Goal: Task Accomplishment & Management: Manage account settings

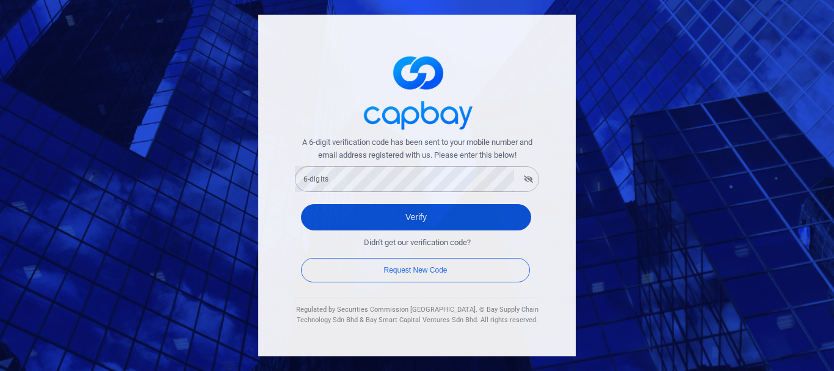
click at [449, 219] on button "Verify" at bounding box center [416, 217] width 230 height 26
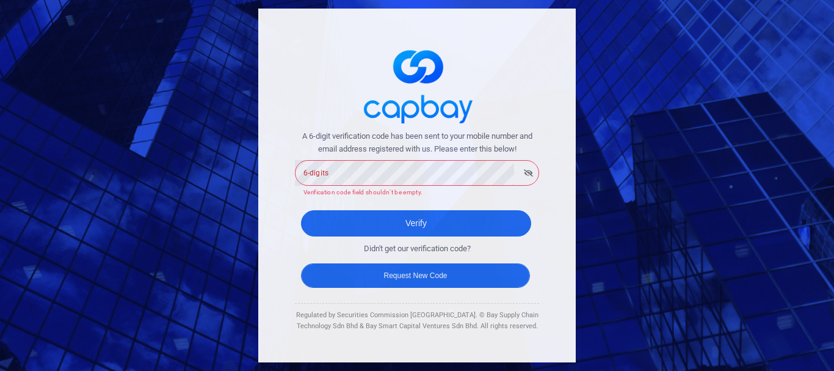
click at [433, 269] on button "Request New Code" at bounding box center [415, 275] width 229 height 24
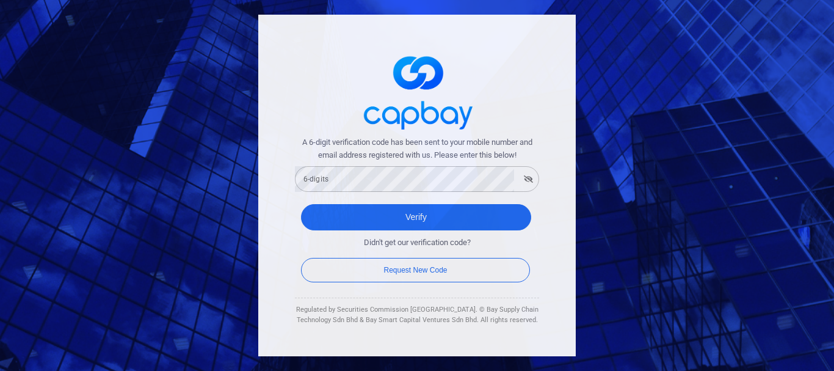
click at [415, 102] on img at bounding box center [417, 90] width 122 height 91
click at [426, 75] on img at bounding box center [417, 90] width 122 height 91
click at [430, 241] on span "Didn't get our verification code?" at bounding box center [417, 242] width 107 height 13
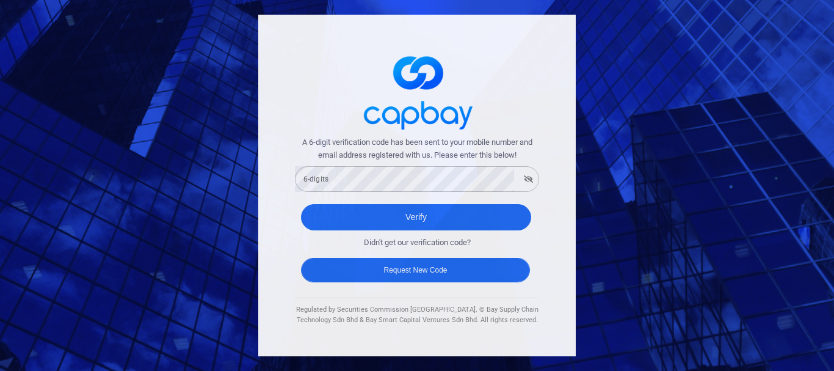
click at [416, 268] on button "Request New Code" at bounding box center [415, 270] width 229 height 24
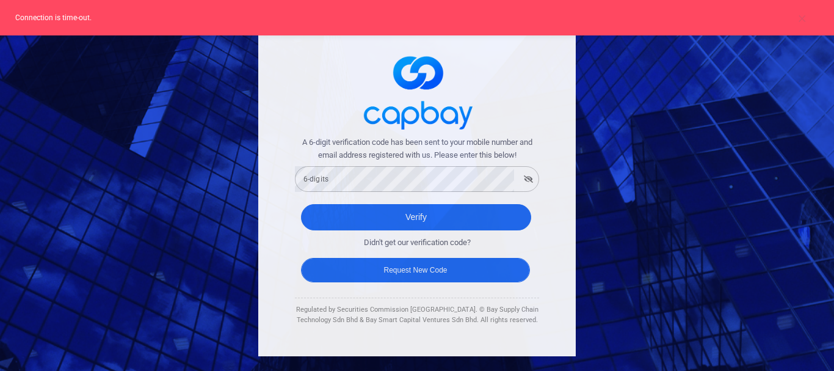
click at [416, 268] on button "Request New Code" at bounding box center [415, 270] width 229 height 24
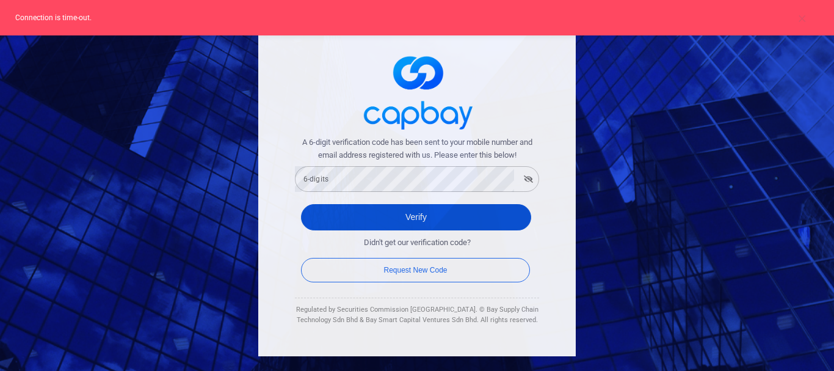
click at [433, 219] on button "Verify" at bounding box center [416, 217] width 230 height 26
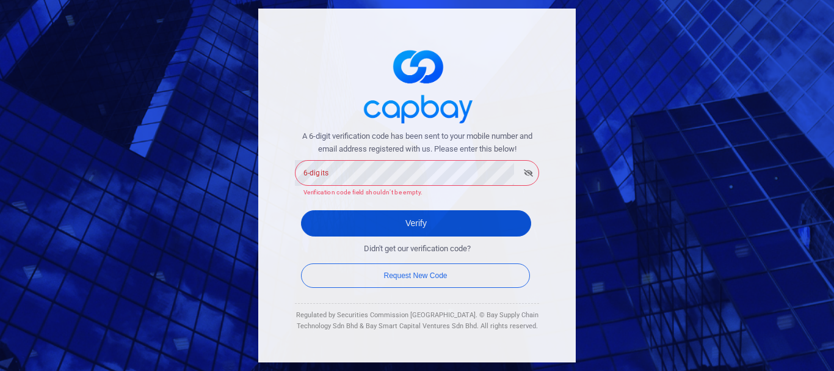
click at [507, 229] on button "Verify" at bounding box center [416, 223] width 230 height 26
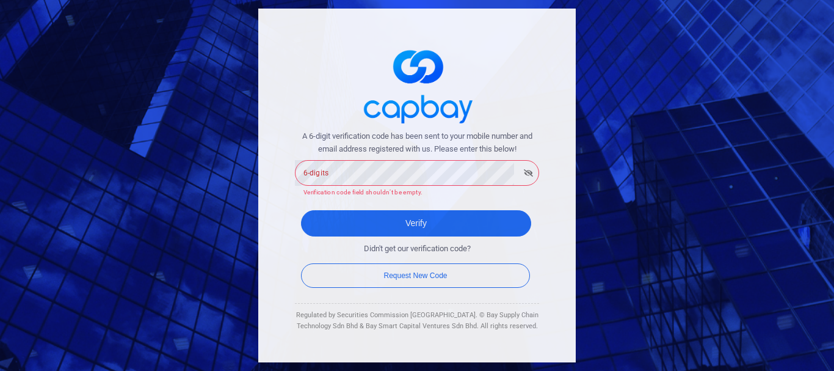
click at [427, 253] on span "Didn't get our verification code?" at bounding box center [417, 248] width 107 height 13
click at [426, 251] on span "Didn't get our verification code?" at bounding box center [417, 248] width 107 height 13
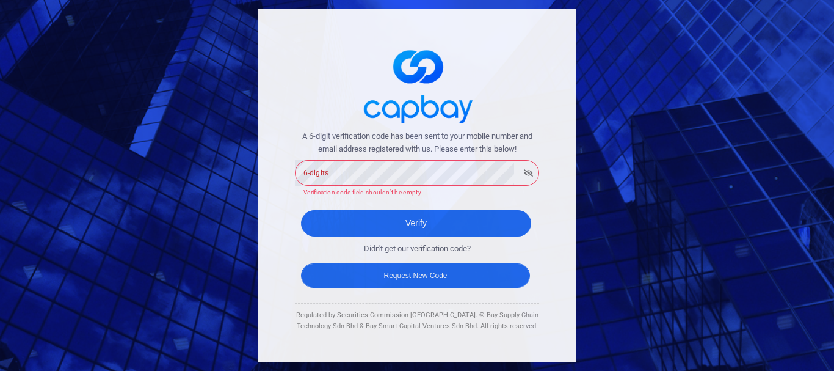
click at [413, 275] on button "Request New Code" at bounding box center [415, 275] width 229 height 24
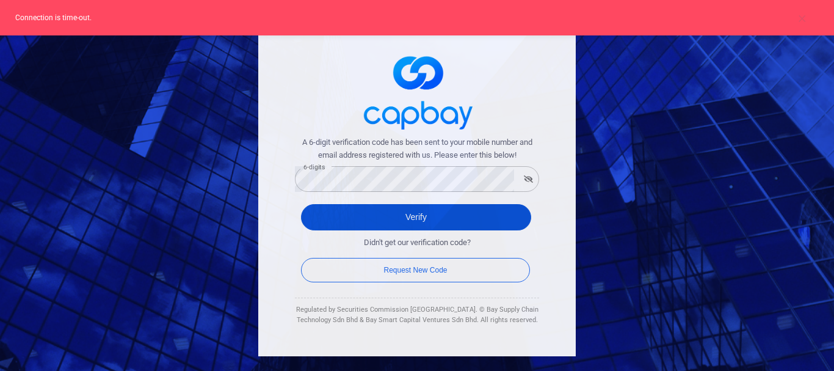
click at [397, 216] on button "Verify" at bounding box center [416, 217] width 230 height 26
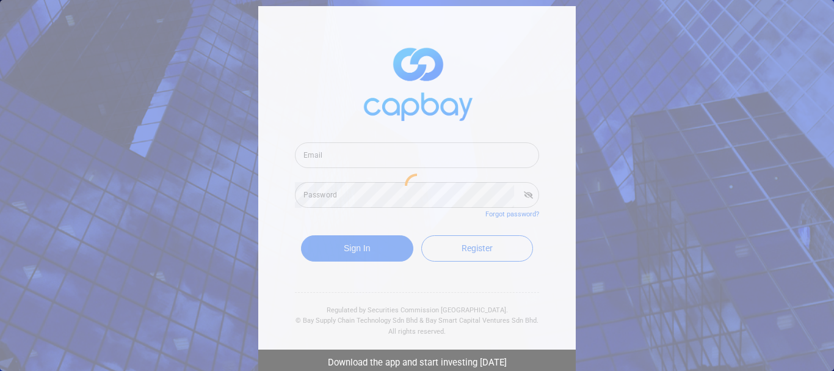
type input "kurt.let2@gmail.com"
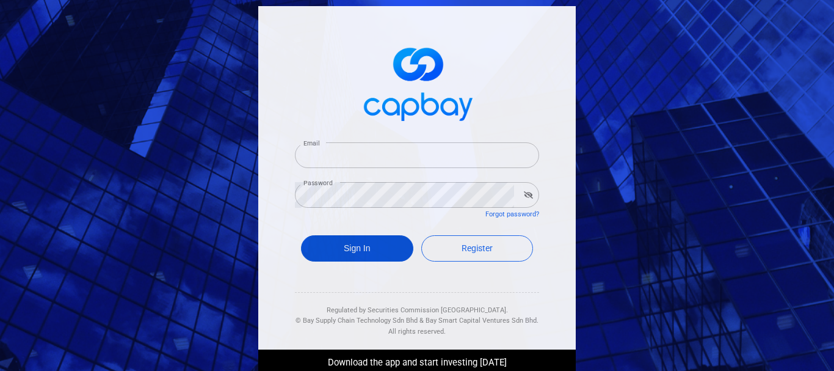
type input "kurt.let2@gmail.com"
click at [366, 251] on button "Sign In" at bounding box center [357, 248] width 112 height 26
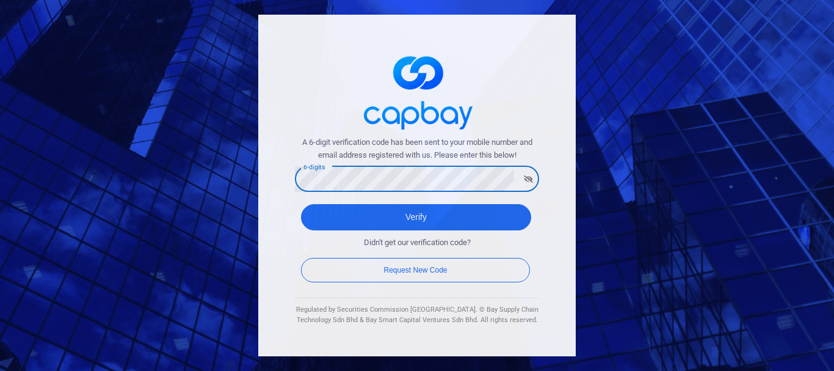
click at [301, 204] on button "Verify" at bounding box center [416, 217] width 230 height 26
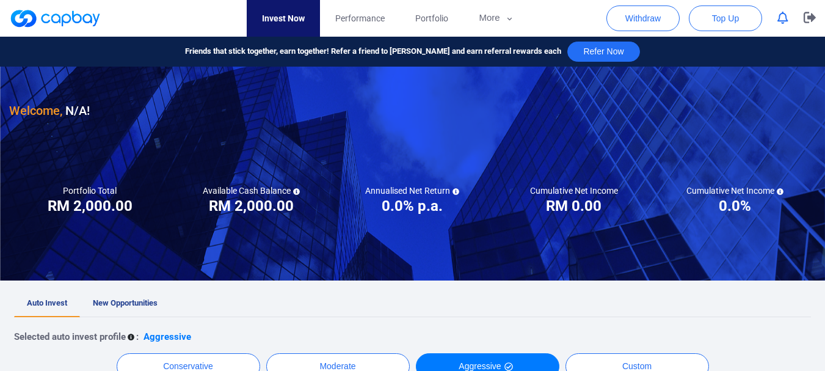
checkbox input "true"
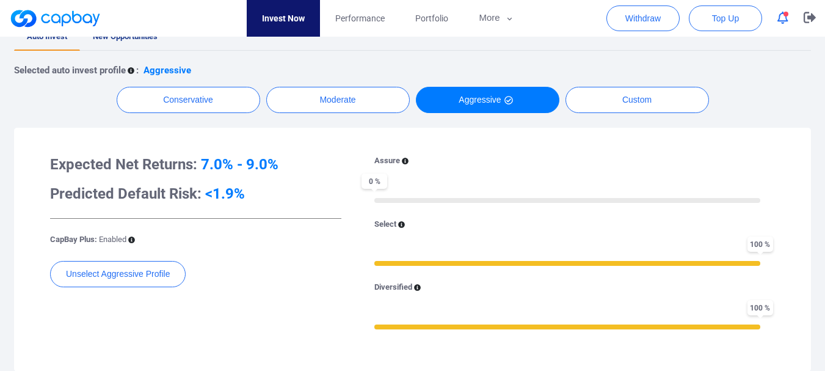
scroll to position [285, 0]
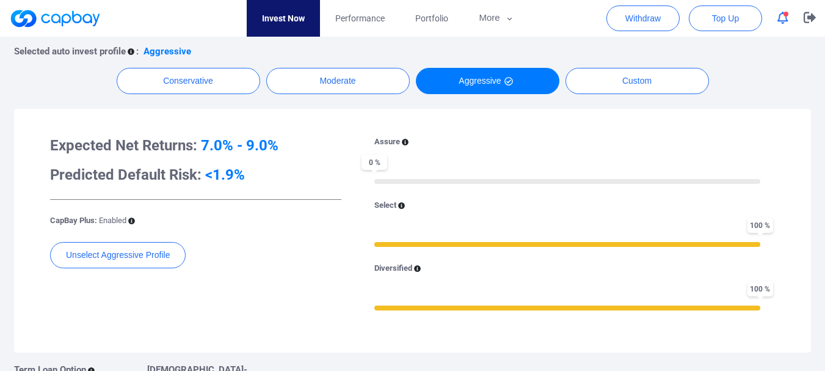
click at [388, 206] on p "Select" at bounding box center [385, 205] width 22 height 13
click at [389, 139] on p "Assure" at bounding box center [387, 142] width 26 height 13
click at [377, 165] on span "0 %" at bounding box center [374, 161] width 26 height 15
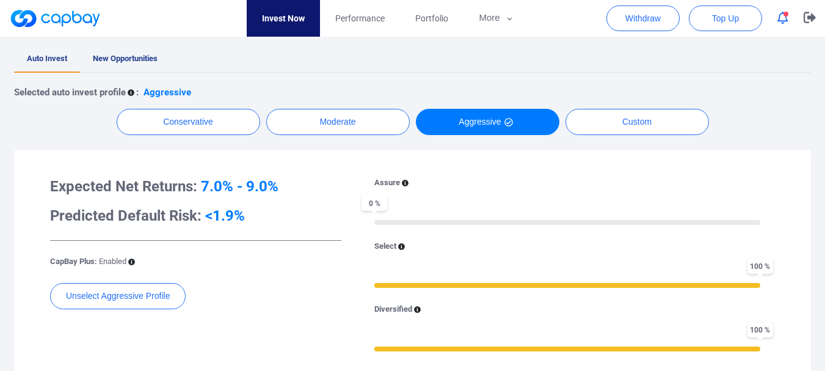
scroll to position [224, 0]
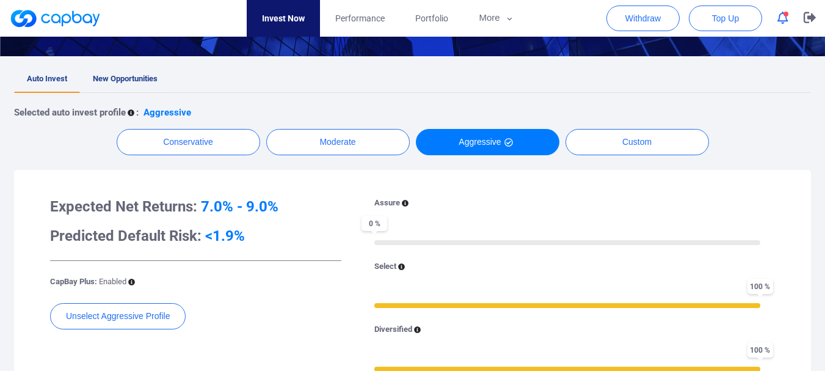
click at [121, 79] on span "New Opportunities" at bounding box center [125, 78] width 65 height 9
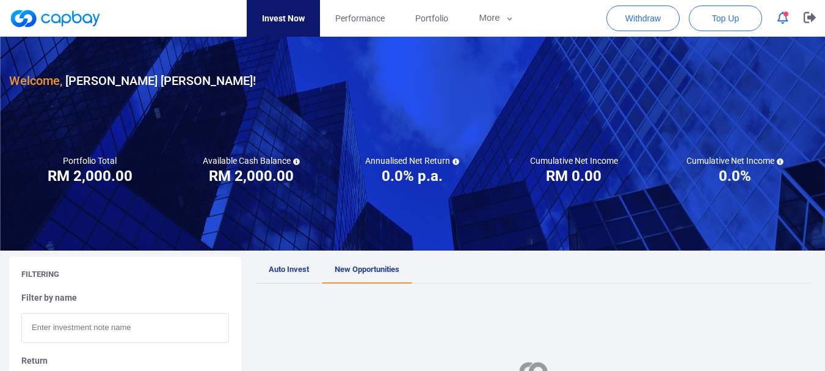
click at [280, 267] on span "Auto Invest" at bounding box center [289, 268] width 40 height 9
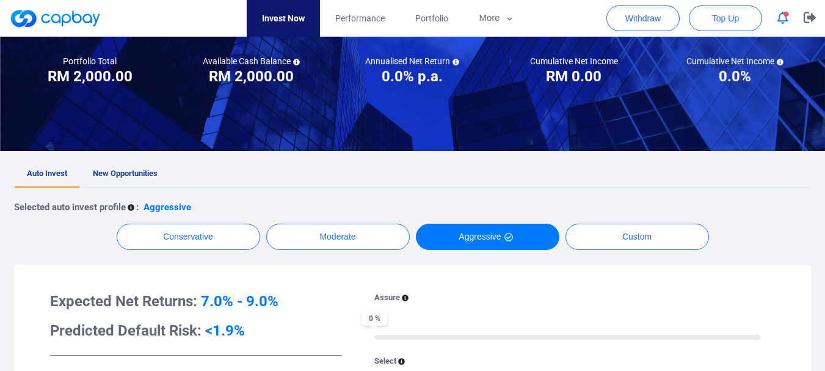
scroll to position [183, 0]
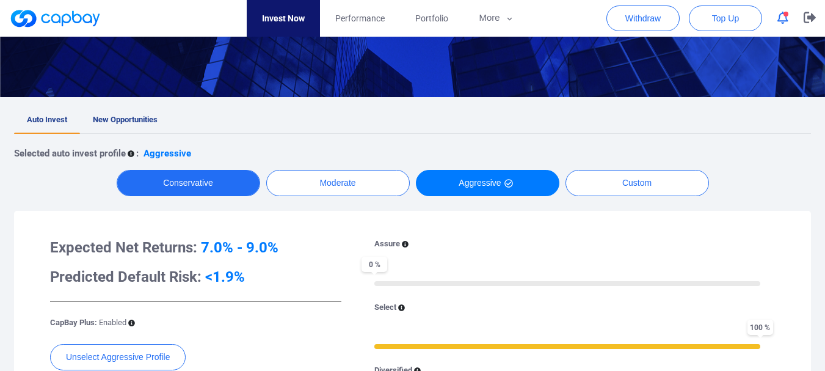
click at [212, 186] on button "Conservative" at bounding box center [188, 183] width 143 height 26
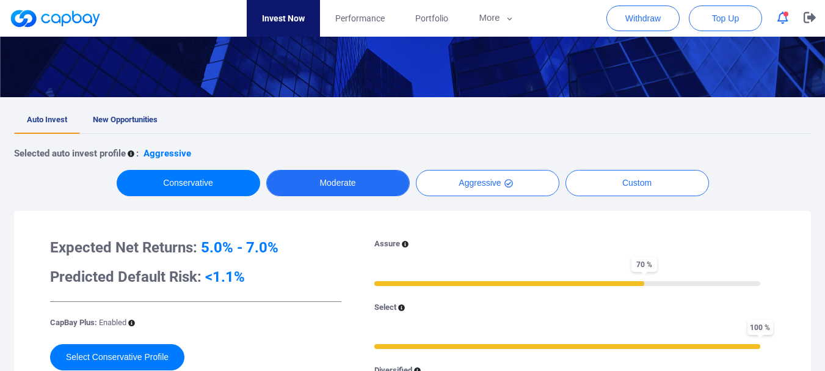
click at [337, 186] on button "Moderate" at bounding box center [337, 183] width 143 height 26
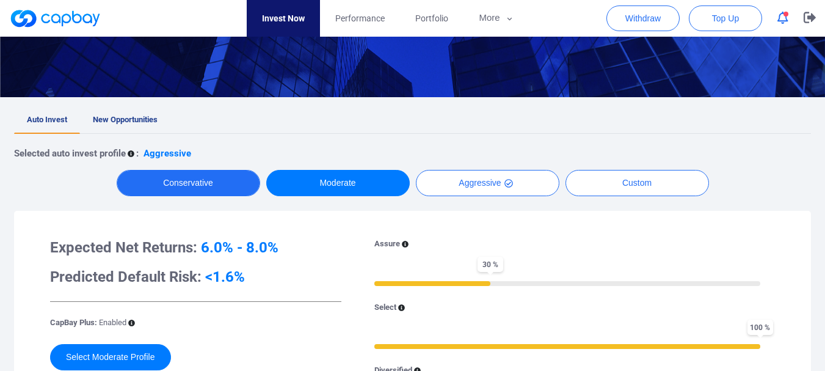
click at [184, 187] on button "Conservative" at bounding box center [188, 183] width 143 height 26
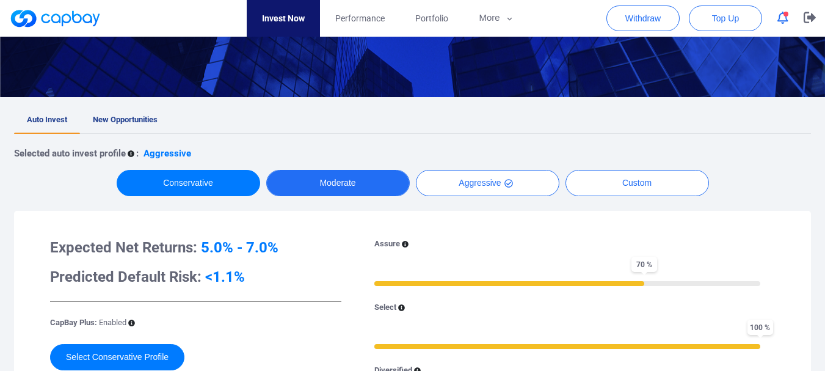
click at [344, 194] on button "Moderate" at bounding box center [337, 183] width 143 height 26
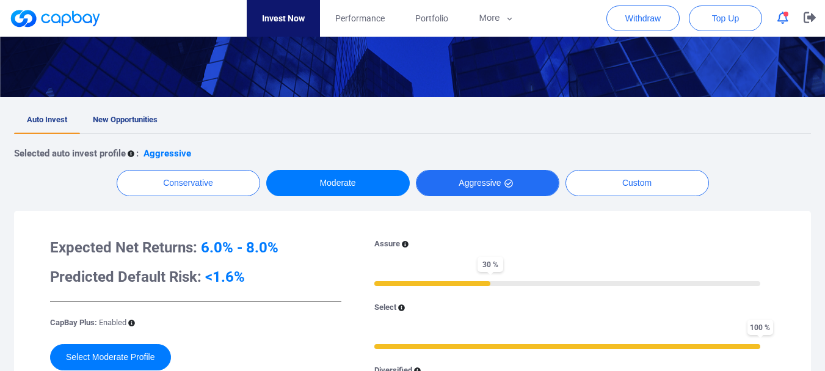
click at [487, 182] on button "Aggressive" at bounding box center [487, 183] width 143 height 26
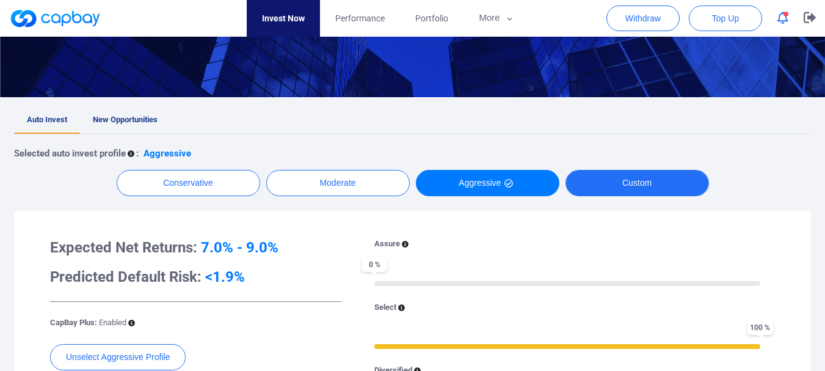
click at [629, 175] on button "Custom" at bounding box center [636, 183] width 143 height 26
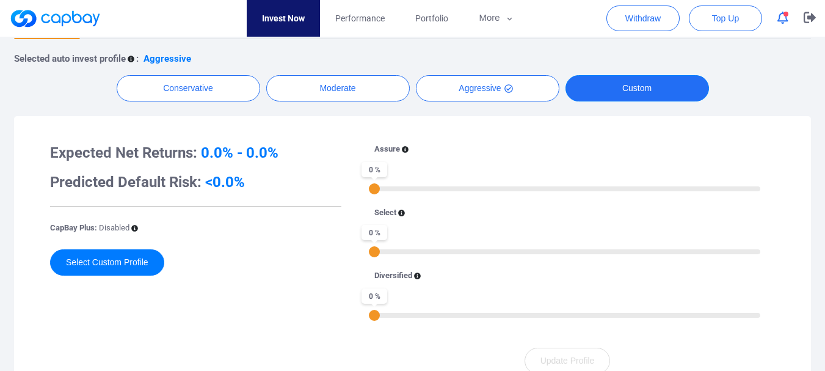
scroll to position [305, 0]
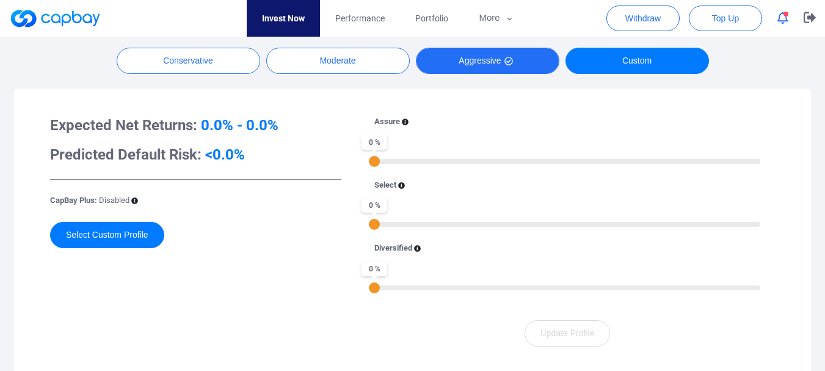
click at [457, 63] on button "Aggressive" at bounding box center [487, 61] width 143 height 26
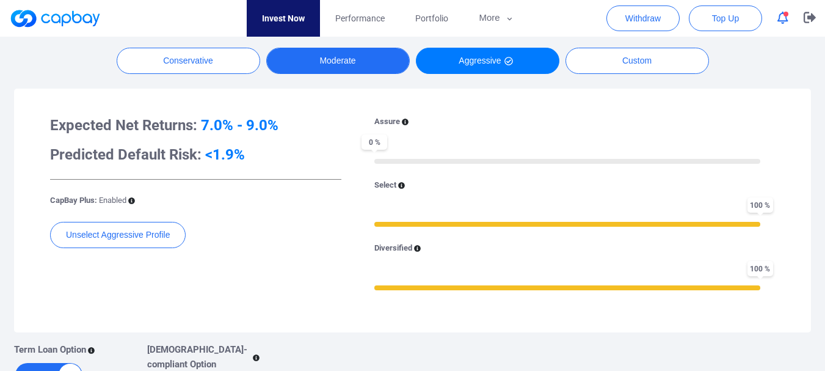
click at [354, 68] on button "Moderate" at bounding box center [337, 61] width 143 height 26
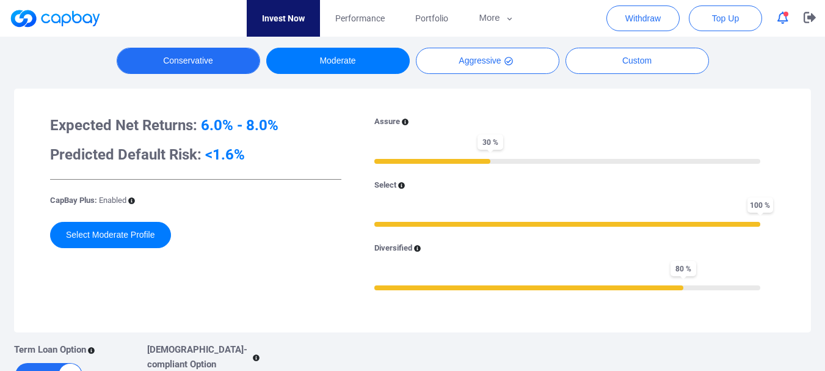
click at [204, 65] on button "Conservative" at bounding box center [188, 61] width 143 height 26
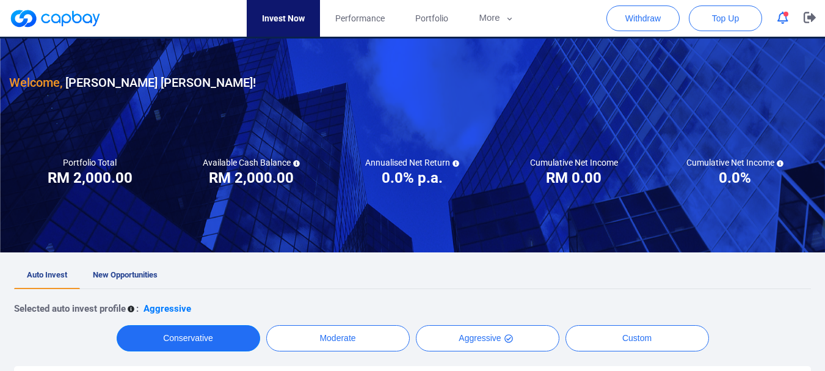
scroll to position [0, 0]
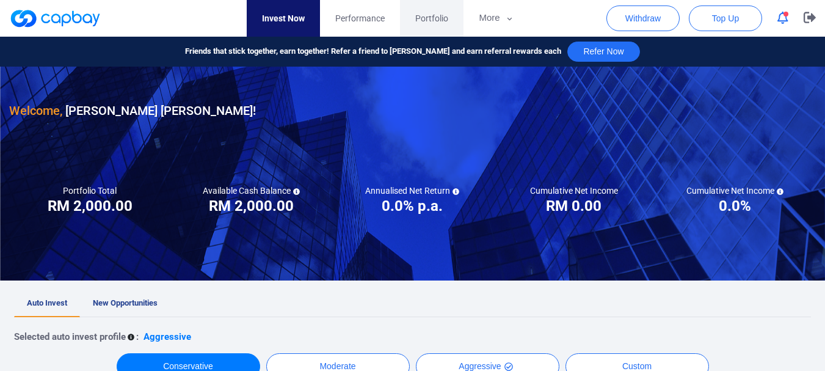
click at [441, 13] on span "Portfolio" at bounding box center [431, 18] width 33 height 13
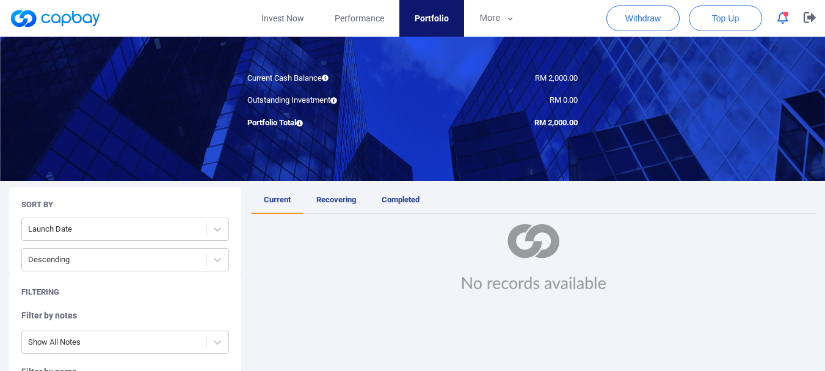
scroll to position [90, 0]
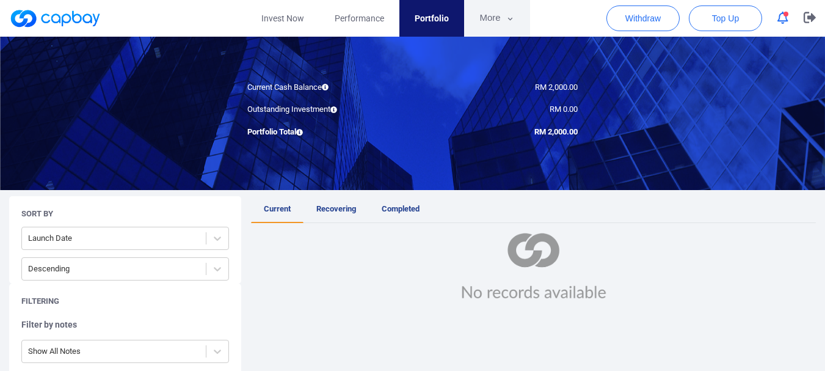
click at [496, 16] on button "More" at bounding box center [496, 18] width 65 height 37
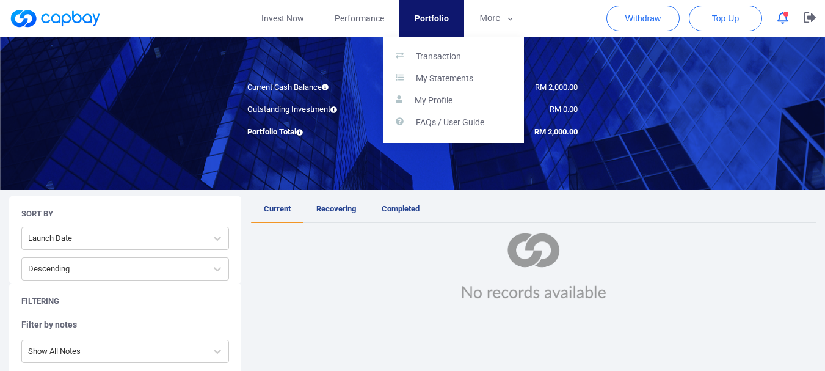
click at [783, 20] on button "button" at bounding box center [412, 185] width 825 height 371
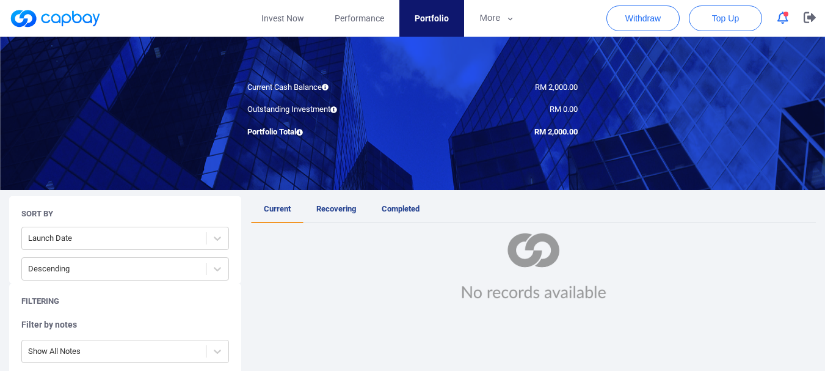
click at [783, 20] on icon "button" at bounding box center [782, 18] width 11 height 13
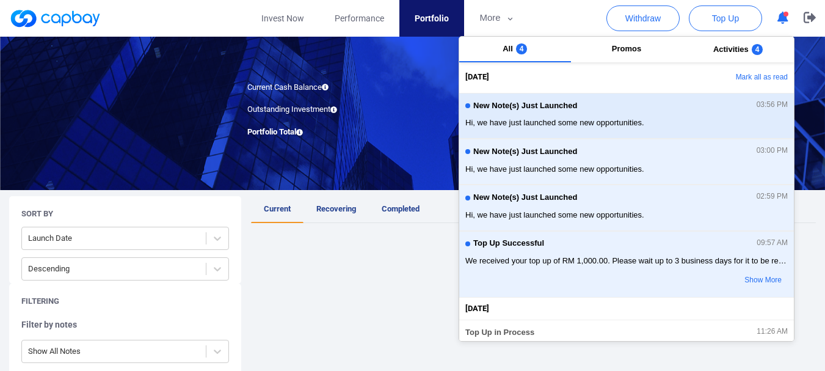
click at [600, 119] on span "Hi, we have just launched some new opportunities." at bounding box center [626, 123] width 322 height 12
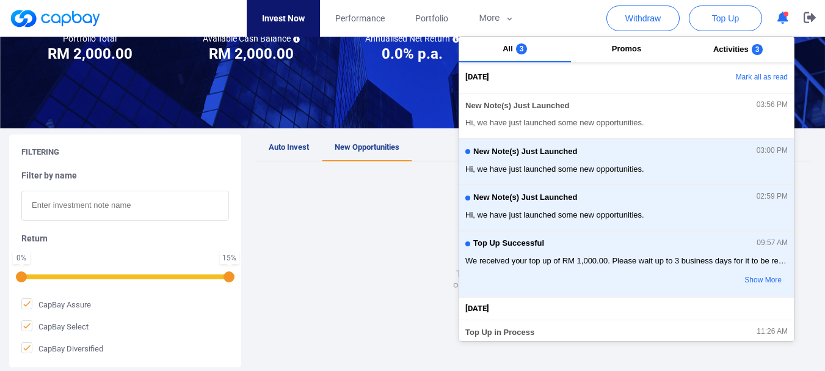
scroll to position [183, 0]
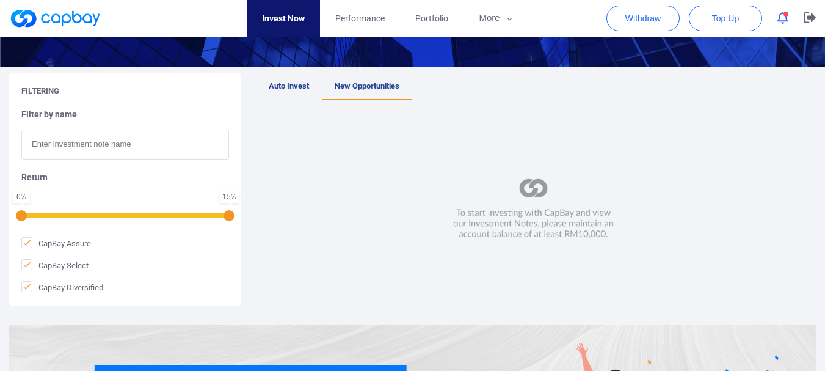
click at [354, 267] on div at bounding box center [533, 209] width 555 height 194
click at [289, 81] on span "Auto Invest" at bounding box center [289, 85] width 40 height 9
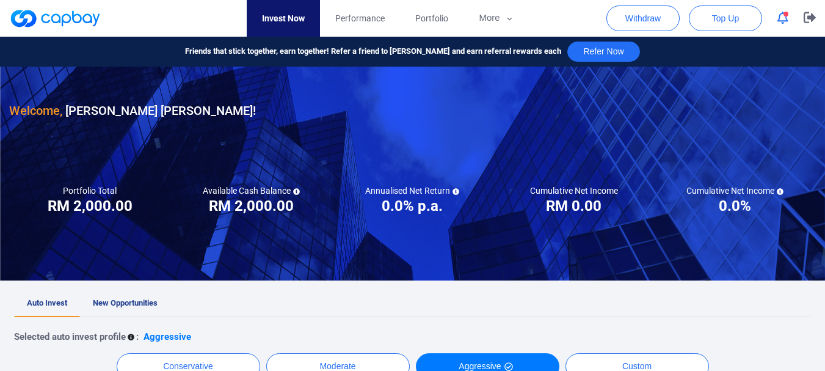
scroll to position [122, 0]
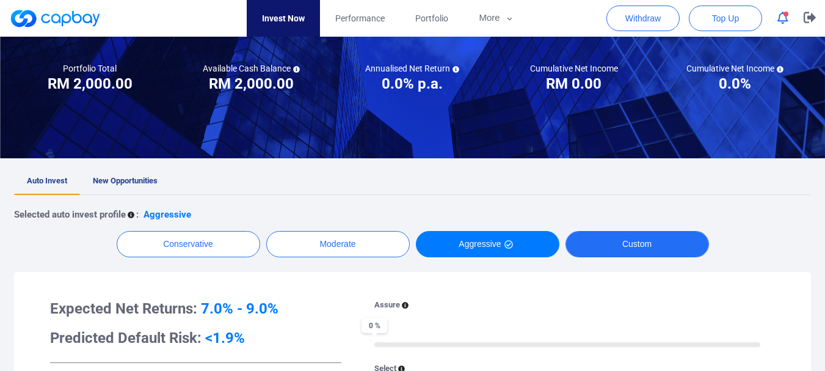
click at [639, 244] on button "Custom" at bounding box center [636, 244] width 143 height 26
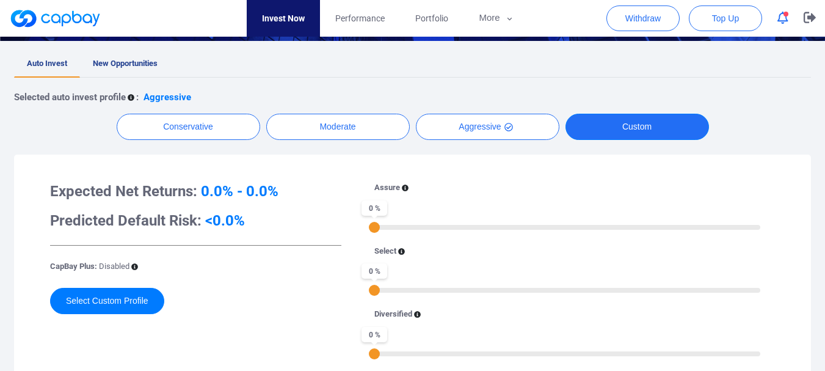
scroll to position [244, 0]
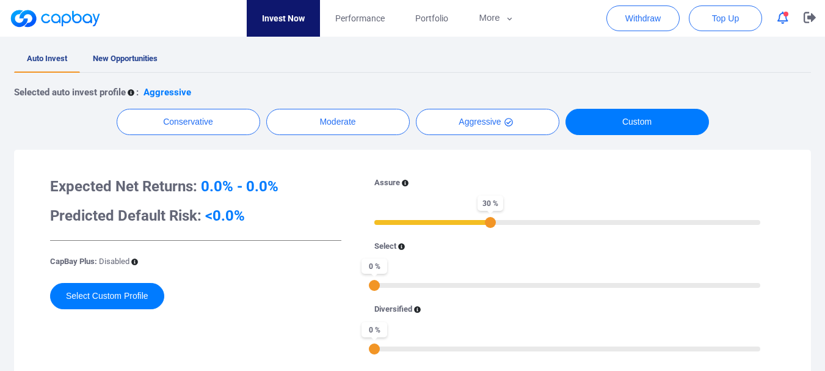
drag, startPoint x: 375, startPoint y: 226, endPoint x: 490, endPoint y: 227, distance: 114.8
click at [490, 227] on div "30 %" at bounding box center [490, 222] width 11 height 11
drag, startPoint x: 374, startPoint y: 285, endPoint x: 567, endPoint y: 286, distance: 192.9
click at [567, 286] on div "50 %" at bounding box center [567, 285] width 11 height 11
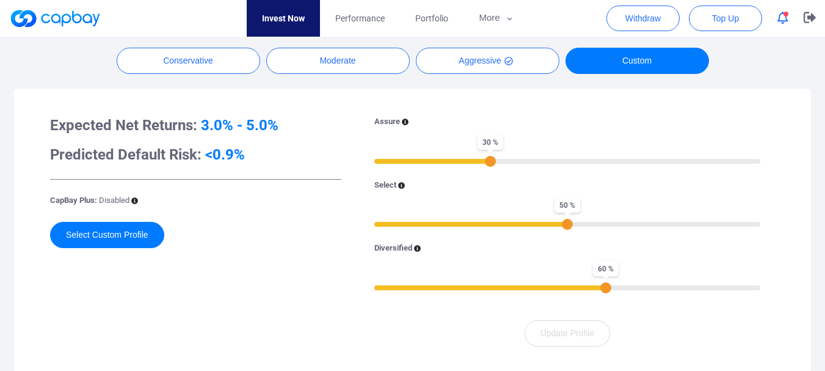
drag, startPoint x: 380, startPoint y: 290, endPoint x: 608, endPoint y: 289, distance: 228.4
click at [608, 289] on div "60 %" at bounding box center [605, 287] width 11 height 11
click at [118, 198] on span "Disabled" at bounding box center [114, 199] width 31 height 9
drag, startPoint x: 571, startPoint y: 229, endPoint x: 591, endPoint y: 238, distance: 21.3
click at [622, 236] on div "Assure 30 % Select 50 % Diversified 60 %" at bounding box center [567, 210] width 415 height 190
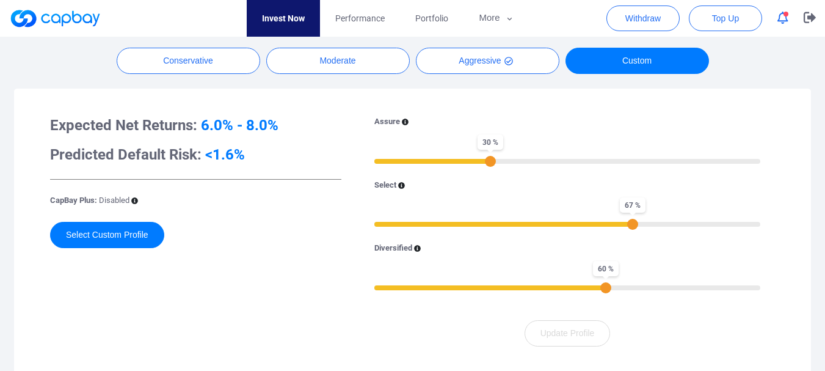
drag, startPoint x: 568, startPoint y: 227, endPoint x: 636, endPoint y: 230, distance: 67.2
click at [636, 230] on div "Assure 30 % Select 67 % Diversified 60 %" at bounding box center [567, 210] width 415 height 190
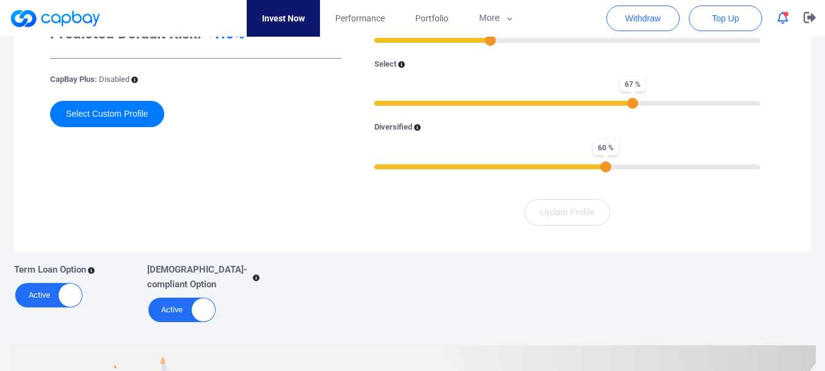
scroll to position [427, 0]
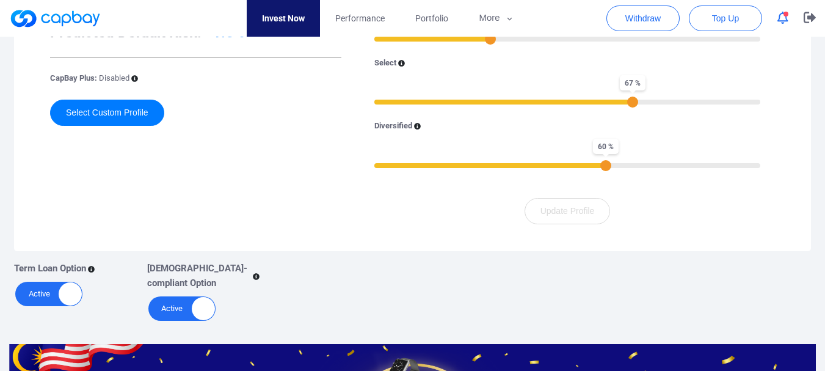
click at [573, 214] on div "Update Profile" at bounding box center [567, 211] width 86 height 26
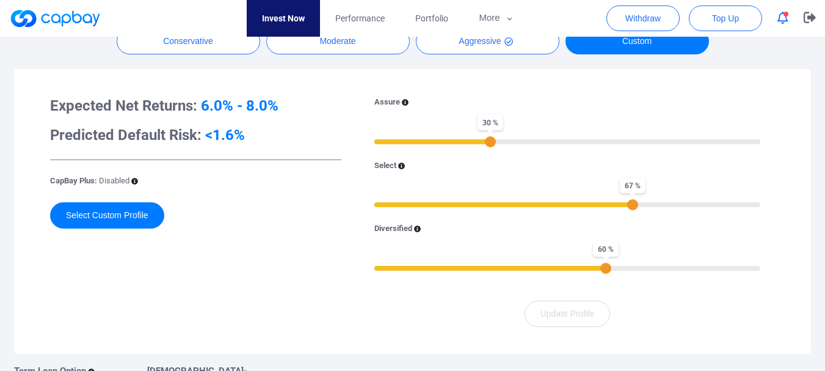
scroll to position [305, 0]
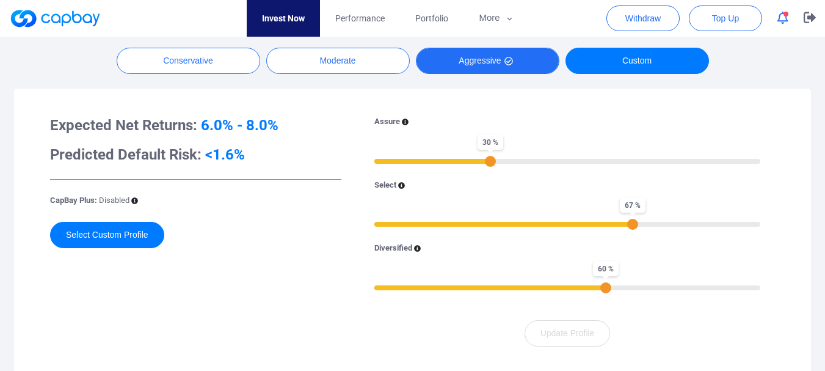
click at [479, 67] on button "Aggressive" at bounding box center [487, 61] width 143 height 26
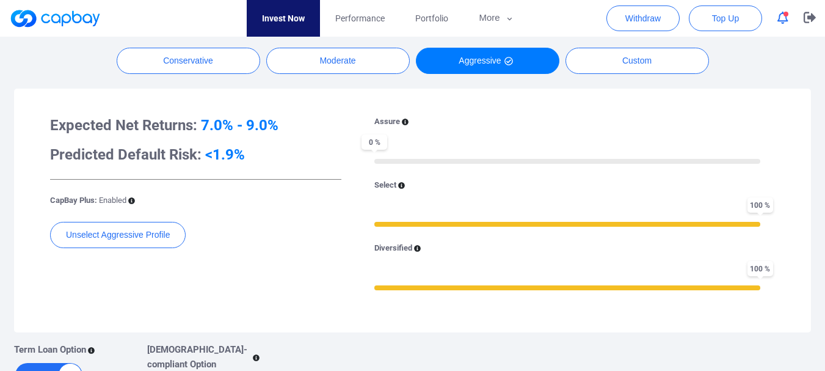
click at [115, 203] on span "Enabled" at bounding box center [112, 199] width 27 height 9
click at [401, 185] on icon at bounding box center [401, 185] width 7 height 7
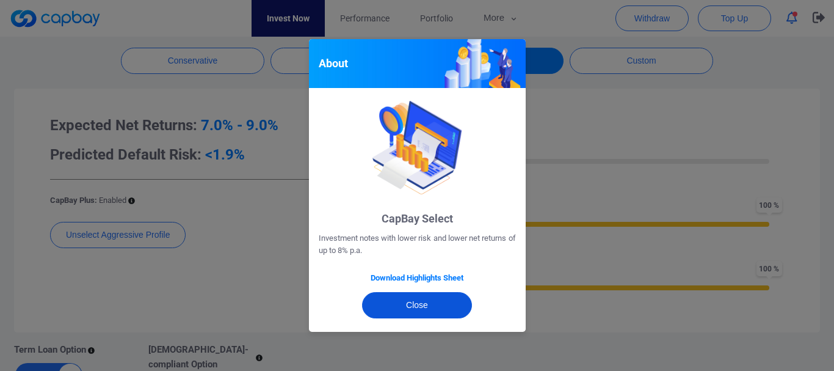
click at [404, 292] on button "Close" at bounding box center [417, 305] width 110 height 26
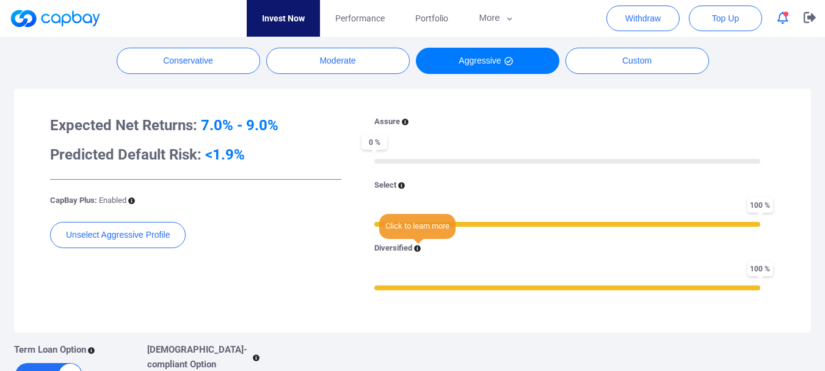
click at [419, 250] on icon at bounding box center [417, 248] width 7 height 7
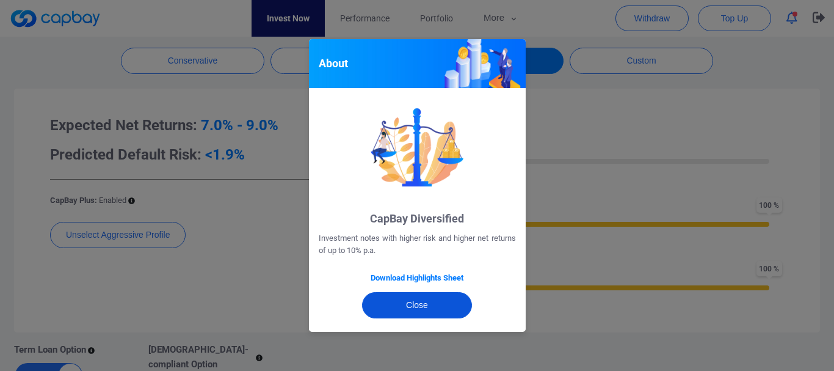
click at [423, 292] on button "Close" at bounding box center [417, 305] width 110 height 26
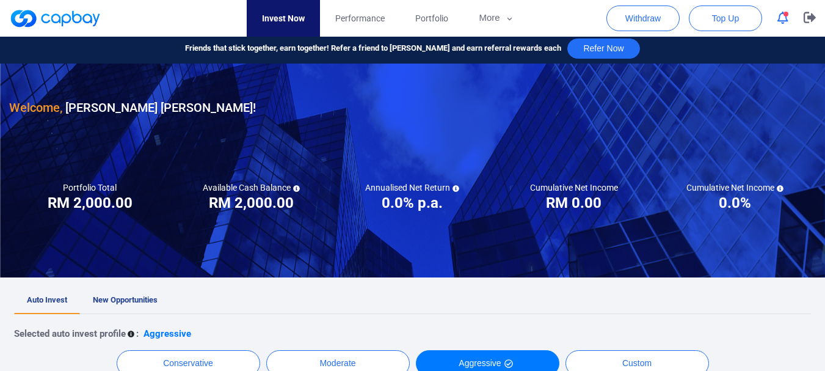
scroll to position [0, 0]
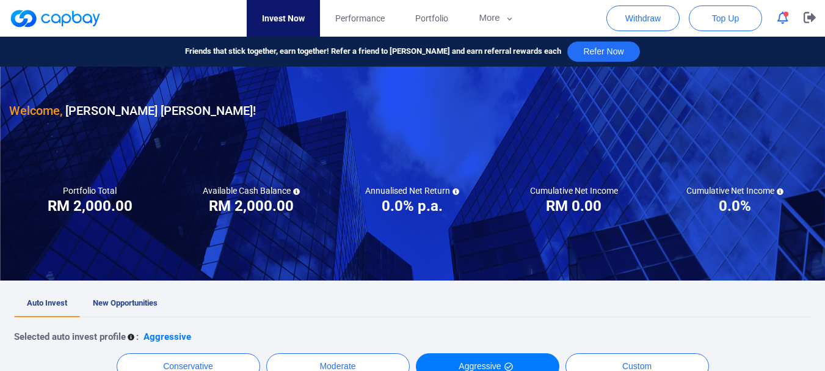
click at [781, 17] on icon "button" at bounding box center [782, 18] width 11 height 13
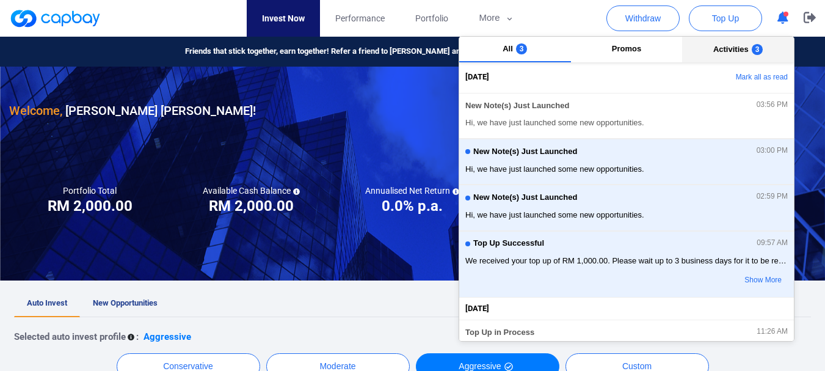
click at [723, 52] on span "Activities" at bounding box center [730, 49] width 35 height 9
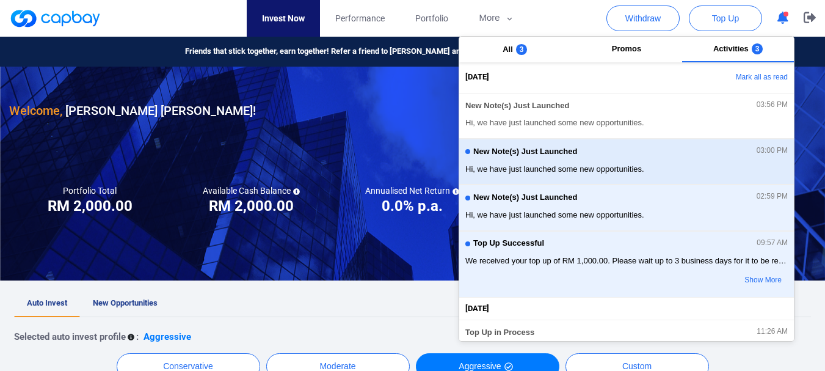
click at [529, 175] on div "New Note(s) Just Launched 03:00 PM Hi, we have just launched some new opportuni…" at bounding box center [626, 161] width 322 height 32
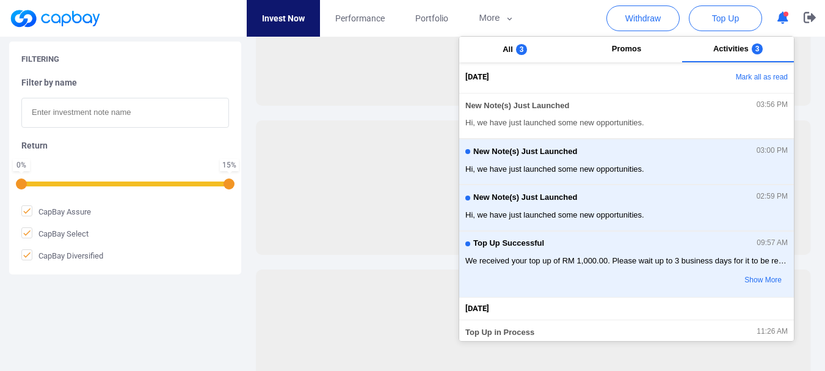
scroll to position [305, 0]
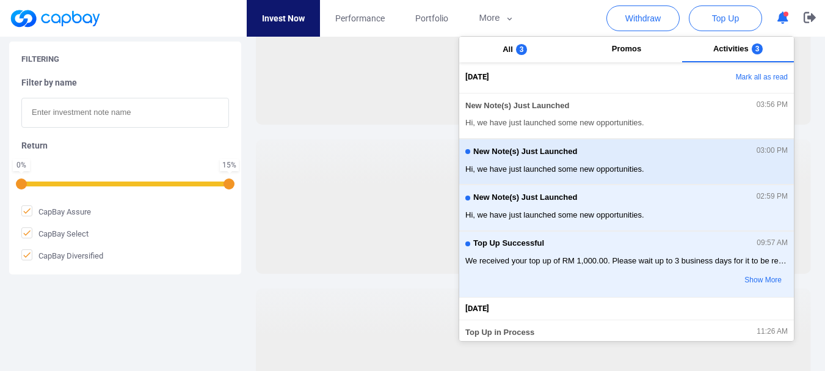
click at [539, 162] on div "New Note(s) Just Launched 03:00 PM Hi, we have just launched some new opportuni…" at bounding box center [626, 161] width 322 height 32
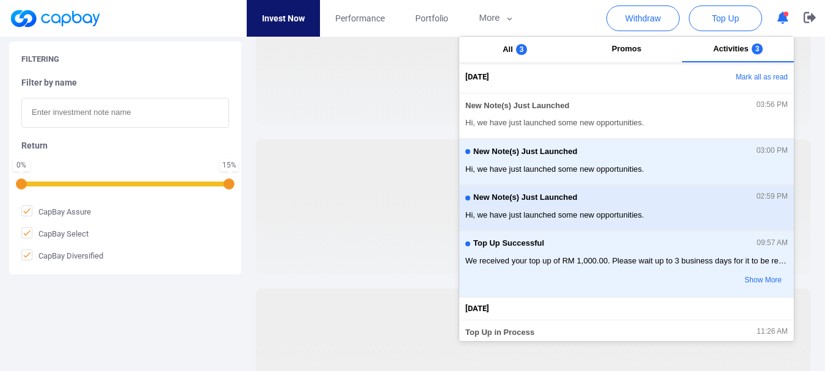
click at [549, 198] on span "New Note(s) Just Launched" at bounding box center [525, 197] width 104 height 9
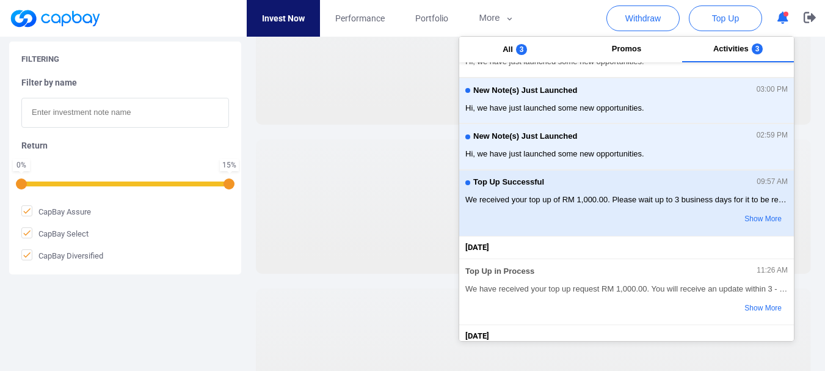
click at [565, 187] on div "Top Up Successful 09:57 AM" at bounding box center [626, 184] width 322 height 13
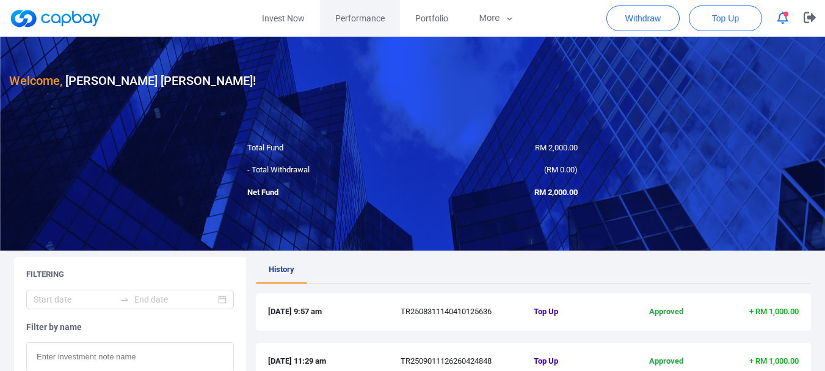
click at [347, 24] on span "Performance" at bounding box center [359, 18] width 49 height 13
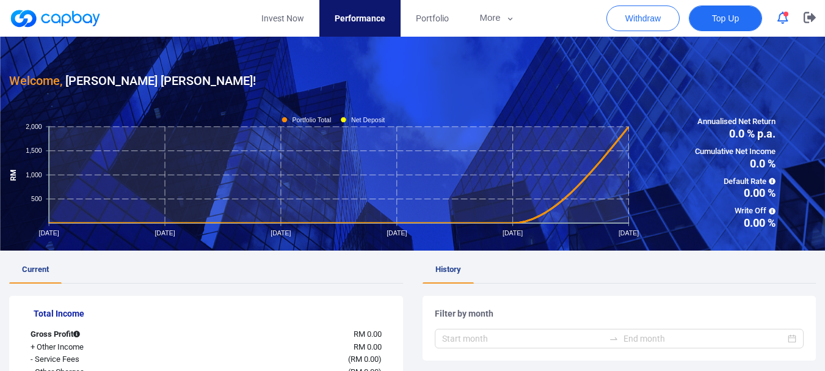
click at [727, 20] on span "Top Up" at bounding box center [725, 18] width 27 height 12
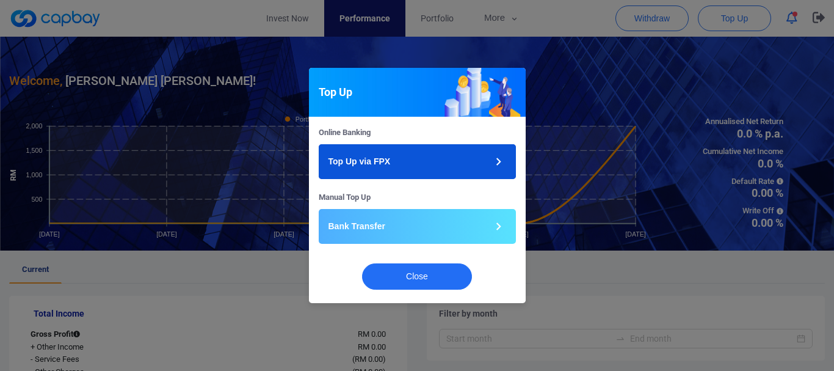
click at [473, 161] on button "Top Up via FPX" at bounding box center [417, 161] width 197 height 35
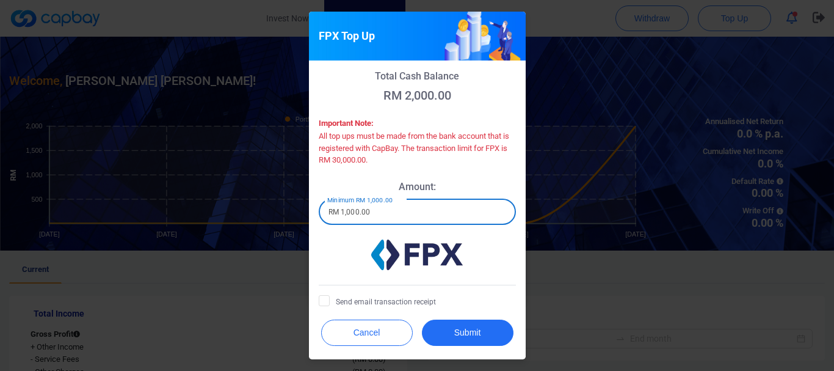
click at [396, 219] on input "RM 1,000.00" at bounding box center [417, 212] width 197 height 26
type input "RM 20,000.00"
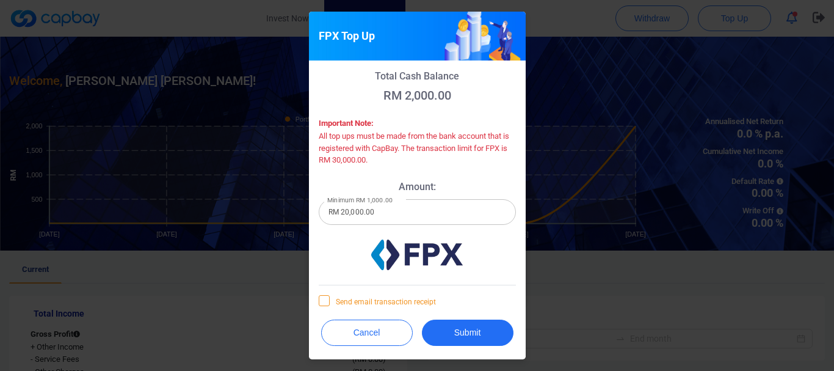
click at [322, 300] on icon at bounding box center [324, 300] width 10 height 10
click at [0, 0] on input "Send email transaction receipt" at bounding box center [0, 0] width 0 height 0
click at [445, 330] on button "Submit" at bounding box center [468, 332] width 92 height 26
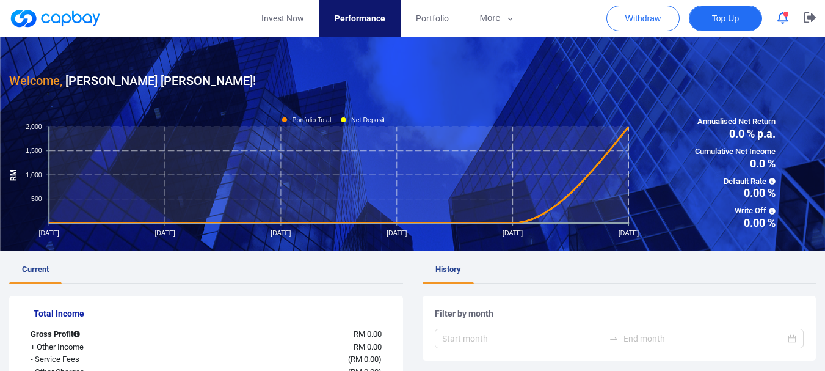
click at [708, 23] on button "Top Up" at bounding box center [725, 18] width 73 height 26
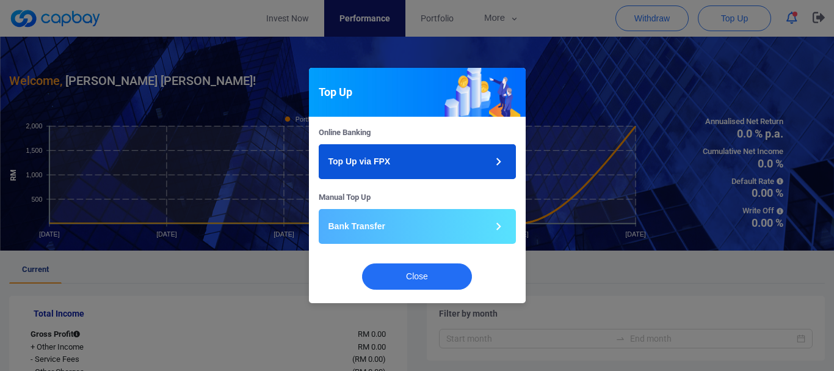
click at [479, 154] on button "Top Up via FPX" at bounding box center [417, 161] width 197 height 35
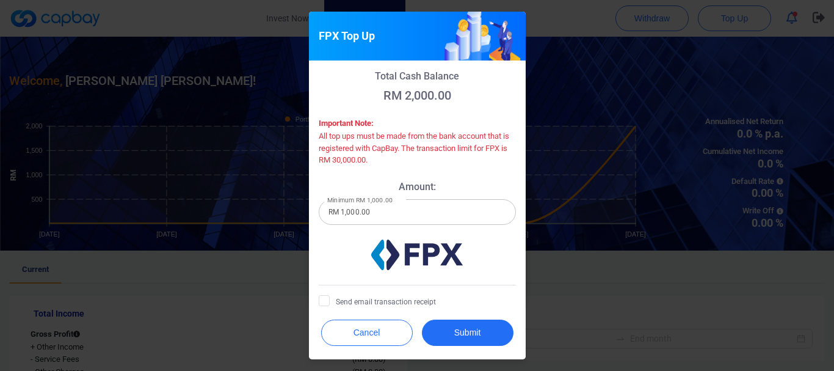
click at [456, 210] on input "RM 1,000.00" at bounding box center [417, 212] width 197 height 26
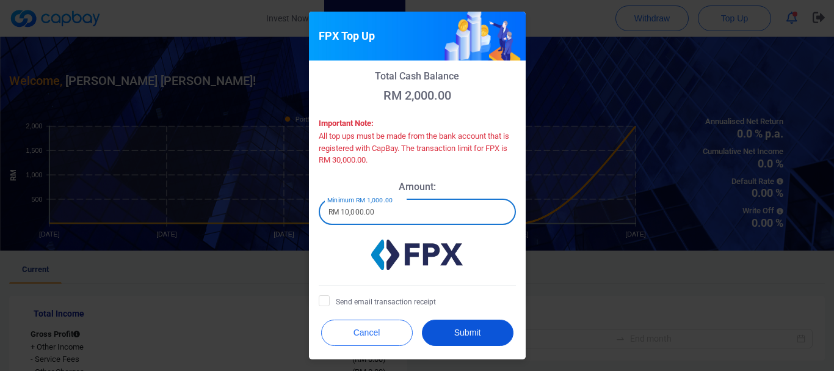
type input "RM 10,000.00"
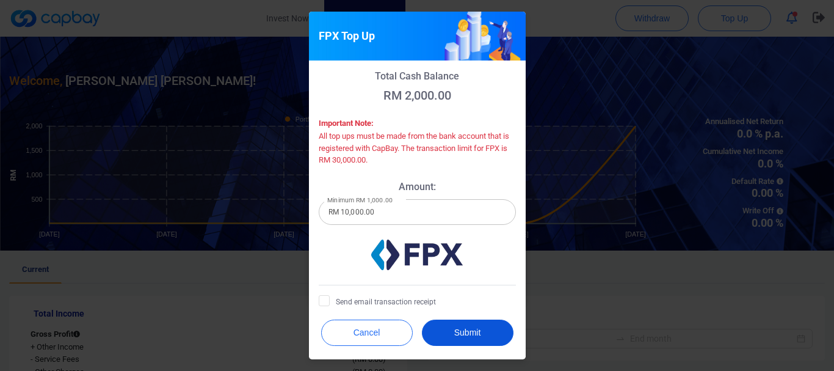
click at [470, 330] on button "Submit" at bounding box center [468, 332] width 92 height 26
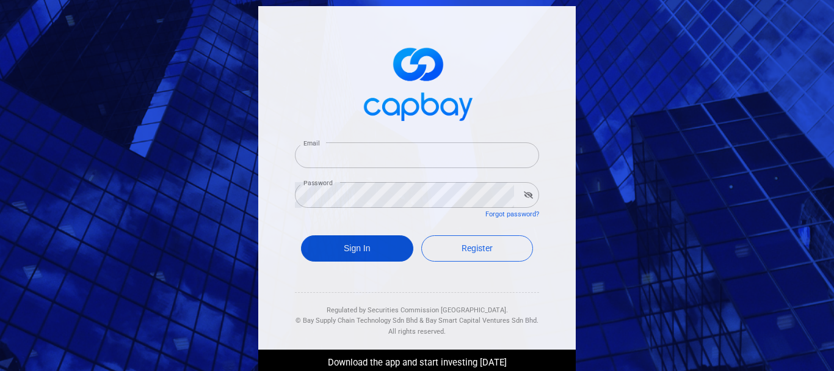
type input "[PERSON_NAME][EMAIL_ADDRESS][DOMAIN_NAME]"
click at [380, 250] on button "Sign In" at bounding box center [357, 248] width 112 height 26
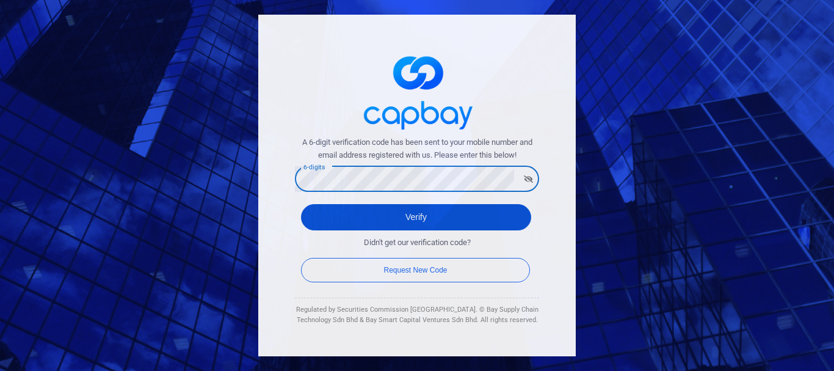
click at [524, 222] on button "Verify" at bounding box center [416, 217] width 230 height 26
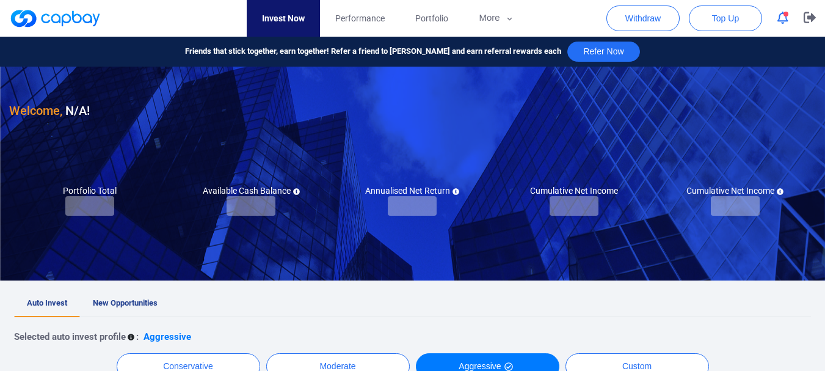
checkbox input "true"
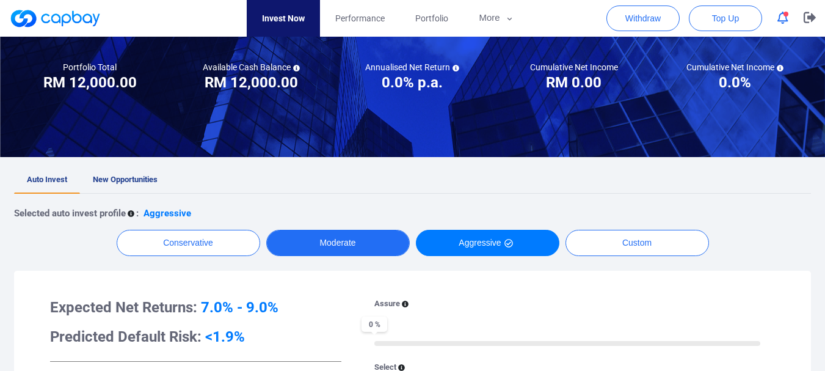
scroll to position [183, 0]
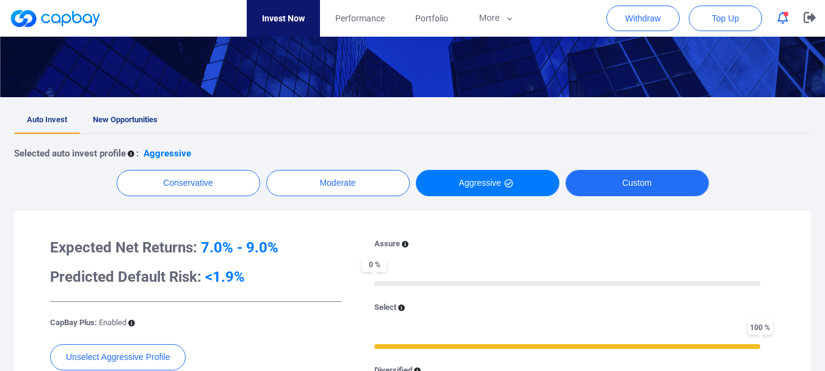
click at [648, 182] on button "Custom" at bounding box center [636, 183] width 143 height 26
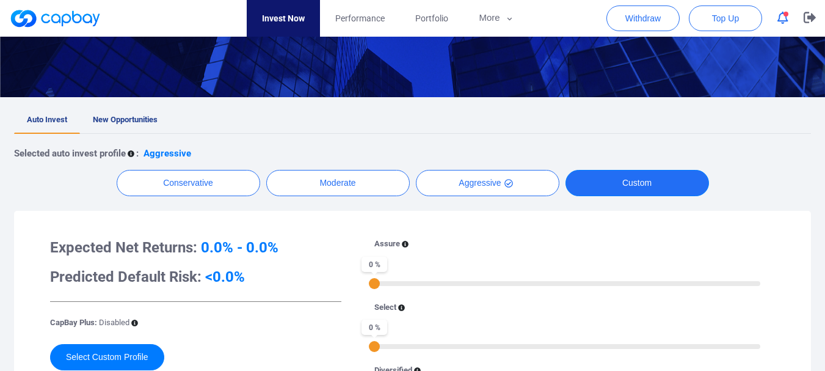
scroll to position [244, 0]
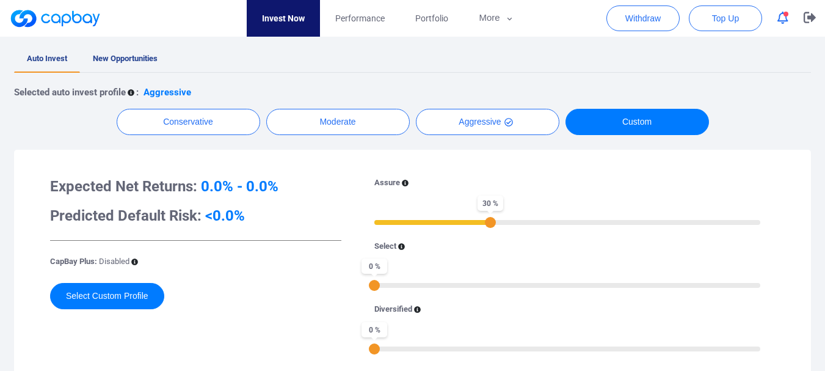
drag, startPoint x: 376, startPoint y: 223, endPoint x: 491, endPoint y: 223, distance: 114.8
click at [491, 223] on div "30 %" at bounding box center [490, 222] width 11 height 11
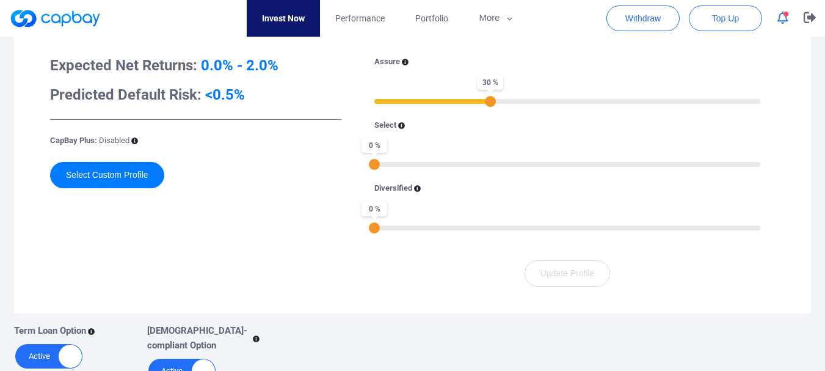
scroll to position [366, 0]
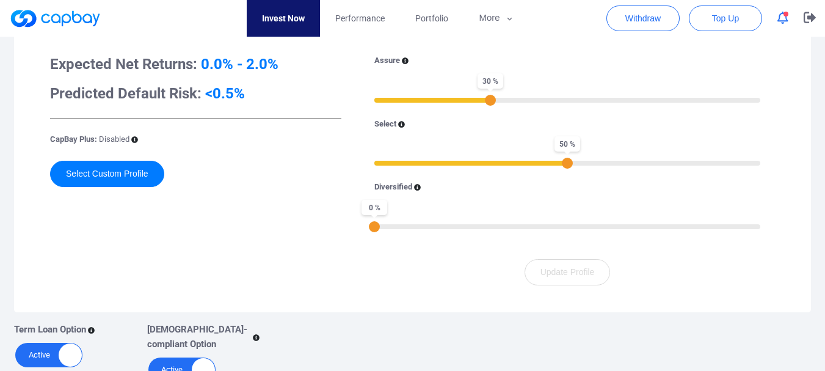
drag, startPoint x: 375, startPoint y: 164, endPoint x: 566, endPoint y: 169, distance: 191.2
click at [566, 169] on div "50 %" at bounding box center [567, 163] width 11 height 11
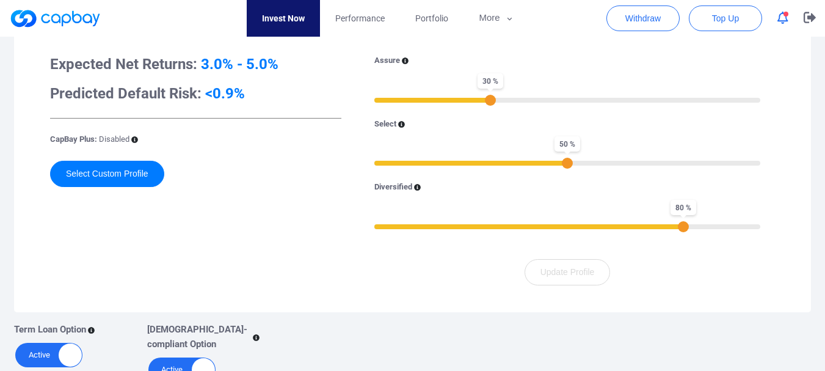
drag, startPoint x: 377, startPoint y: 228, endPoint x: 686, endPoint y: 225, distance: 309.0
click at [686, 225] on div "80 %" at bounding box center [683, 226] width 11 height 11
click at [575, 279] on div "Update Profile" at bounding box center [567, 272] width 86 height 26
click at [121, 176] on button "Select Custom Profile" at bounding box center [107, 174] width 114 height 26
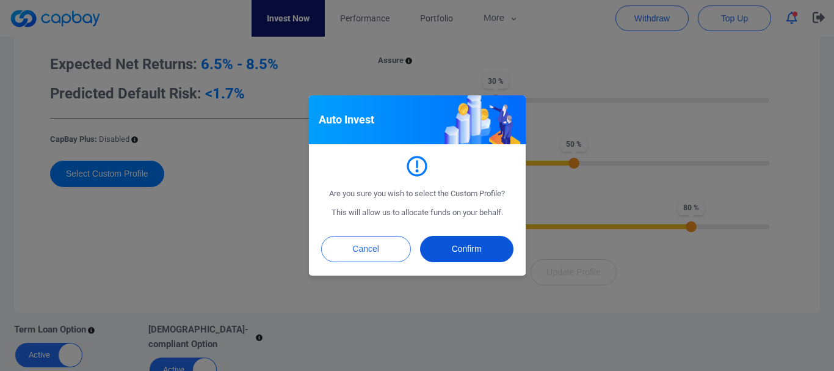
click at [470, 252] on button "Confirm" at bounding box center [466, 249] width 93 height 26
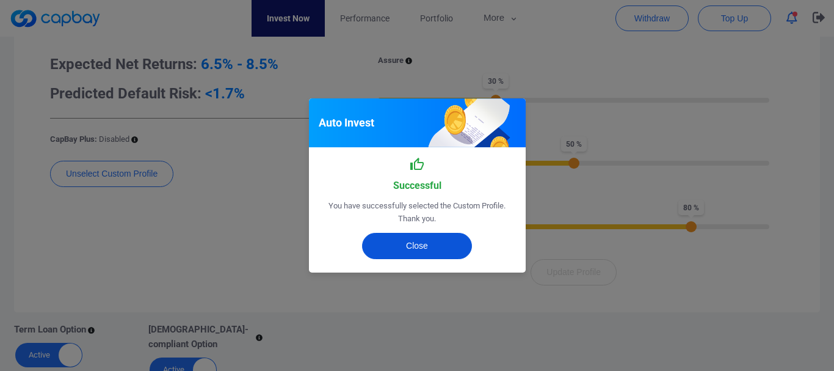
click at [428, 242] on button "Close" at bounding box center [417, 246] width 110 height 26
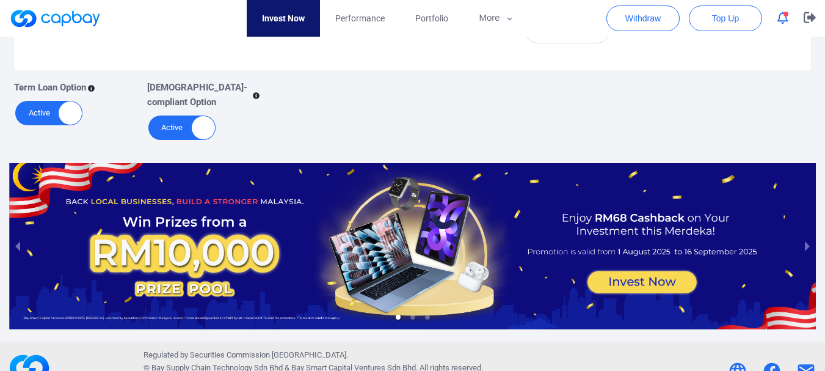
scroll to position [611, 0]
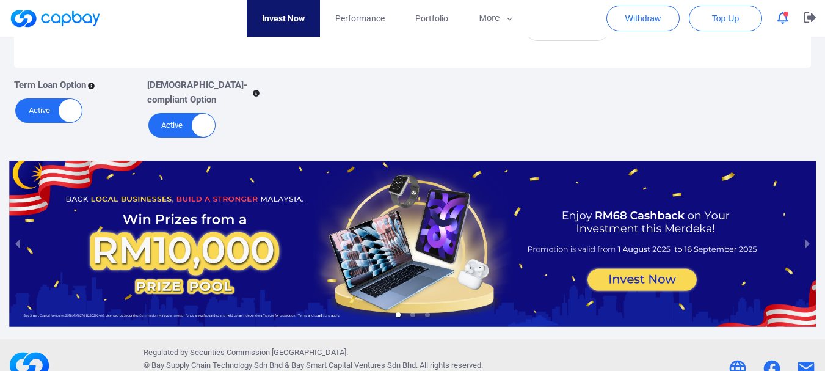
click at [623, 274] on div at bounding box center [412, 244] width 807 height 166
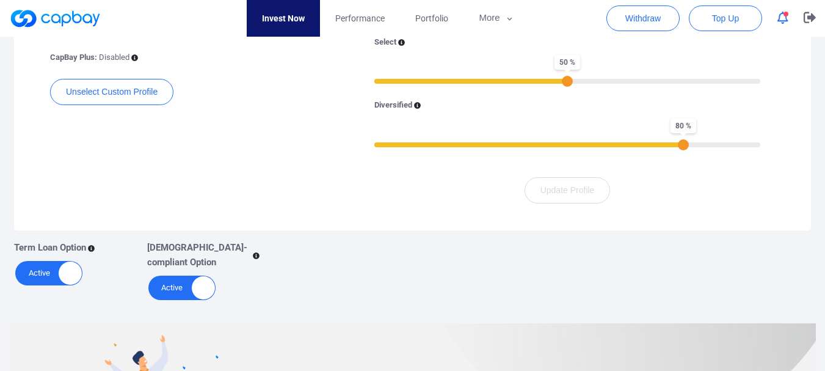
scroll to position [326, 0]
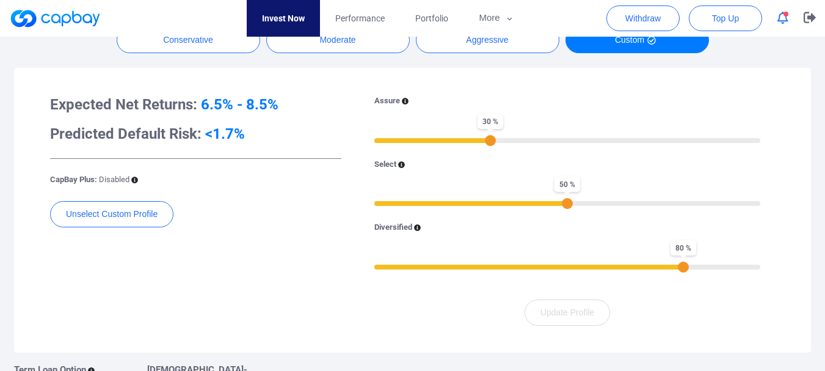
click at [125, 181] on span "Disabled" at bounding box center [114, 179] width 31 height 9
click at [136, 181] on icon at bounding box center [134, 179] width 7 height 7
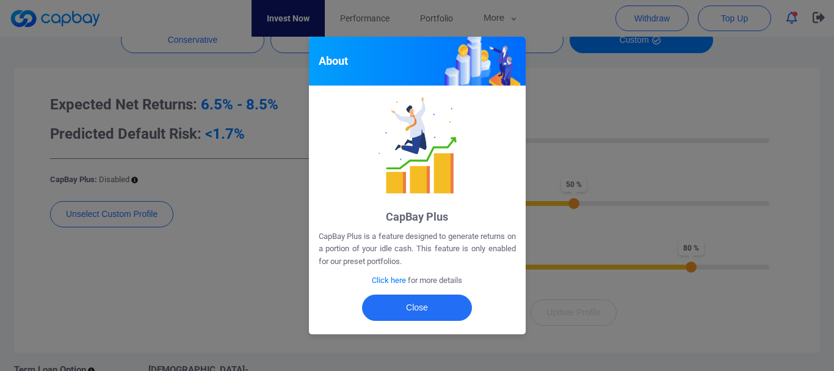
click at [383, 277] on span "Click here" at bounding box center [389, 279] width 34 height 9
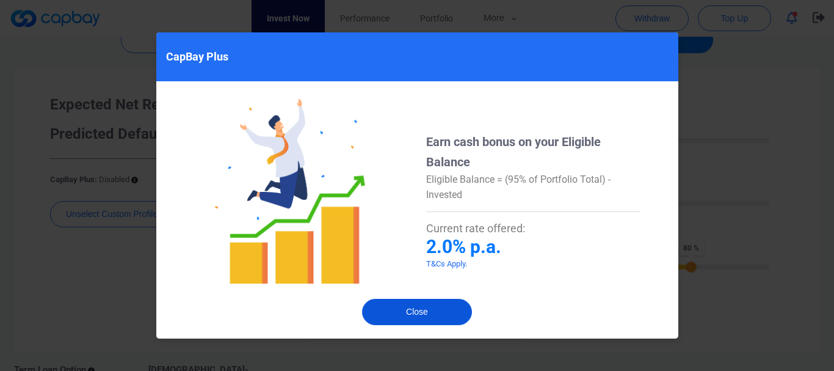
click at [391, 306] on button "Close" at bounding box center [417, 312] width 110 height 26
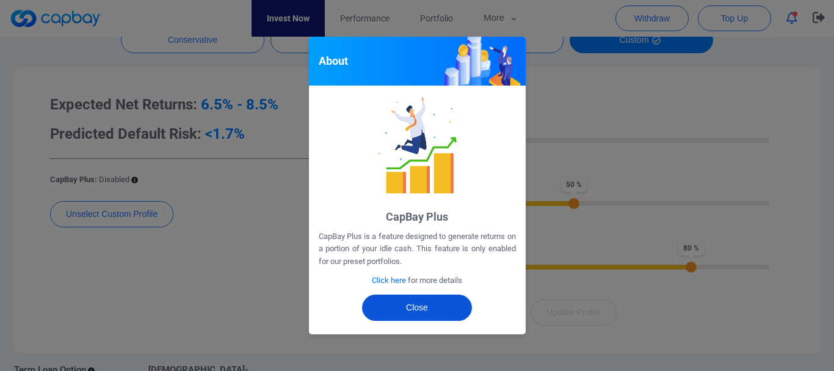
click at [391, 306] on button "Close" at bounding box center [417, 307] width 110 height 26
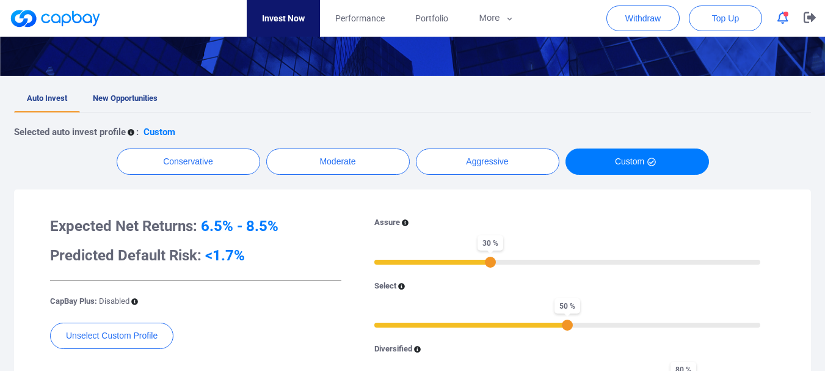
scroll to position [204, 0]
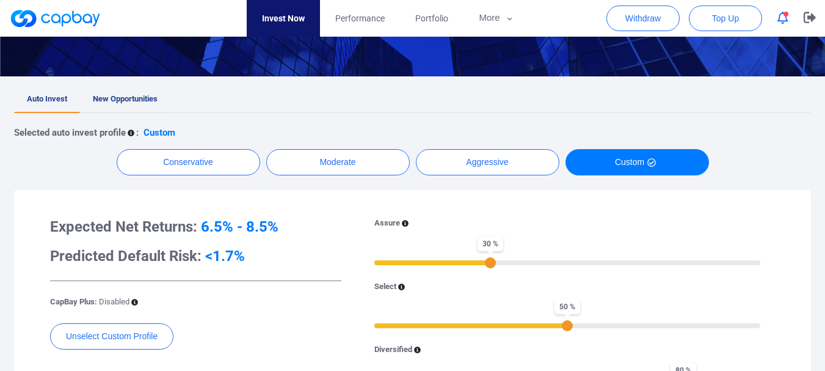
click at [136, 96] on span "New Opportunities" at bounding box center [125, 98] width 65 height 9
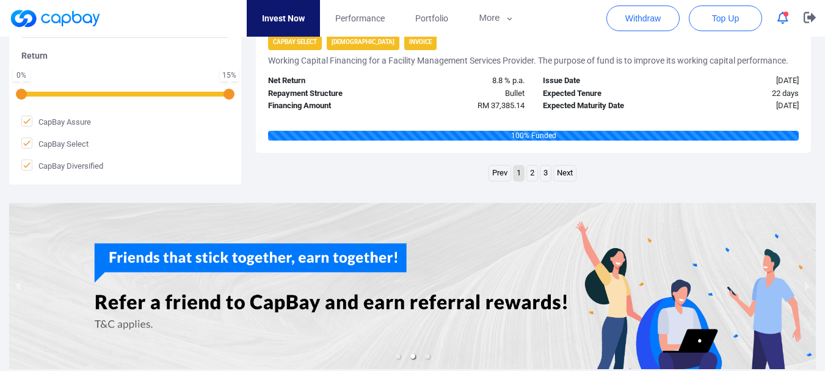
scroll to position [1635, 0]
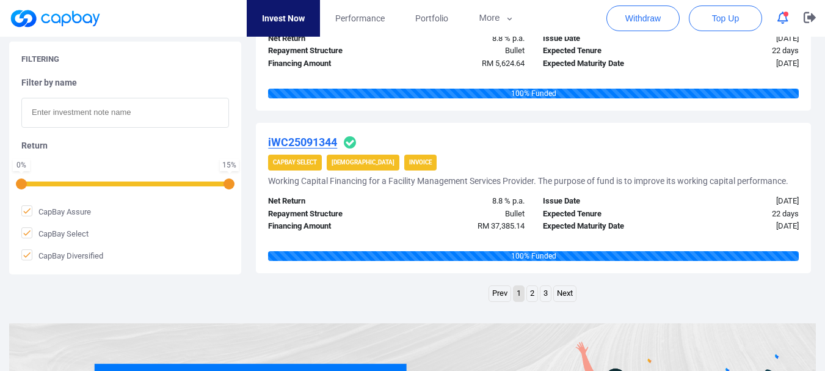
click at [532, 292] on link "2" at bounding box center [532, 293] width 10 height 15
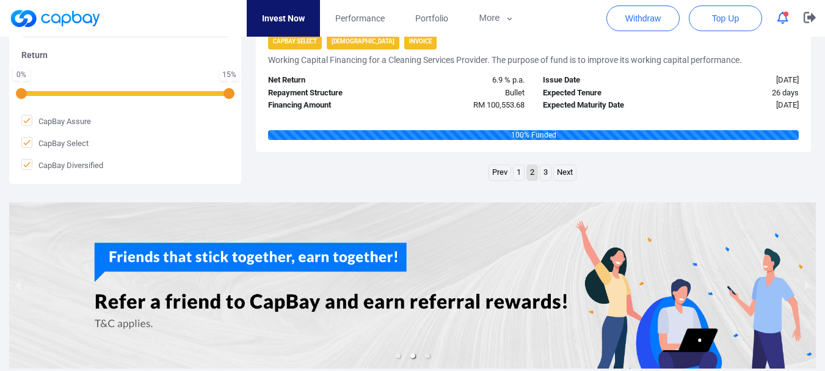
scroll to position [1757, 0]
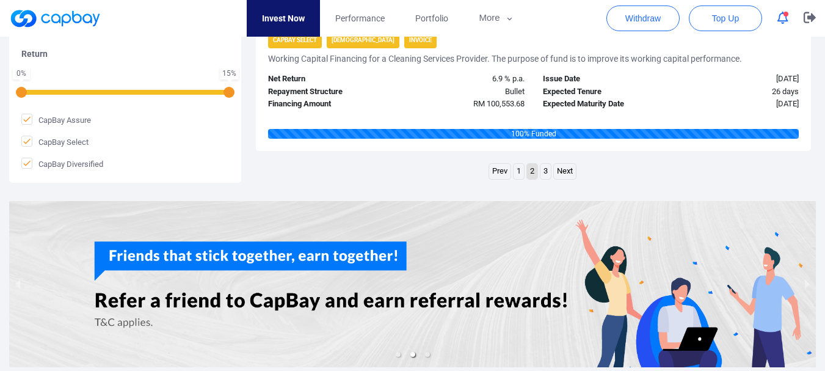
click at [546, 170] on link "3" at bounding box center [545, 171] width 10 height 15
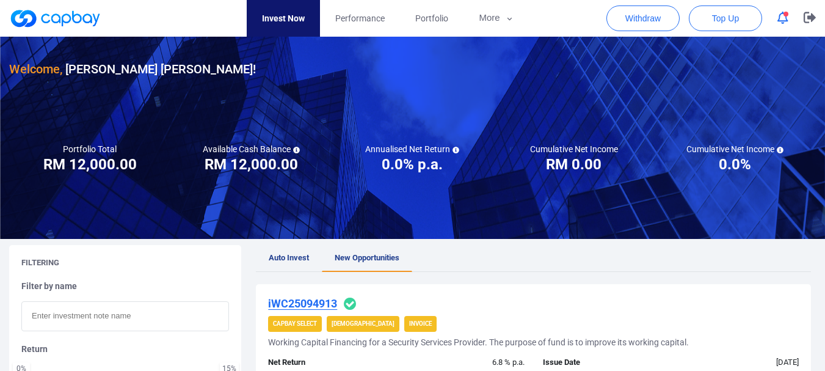
scroll to position [0, 0]
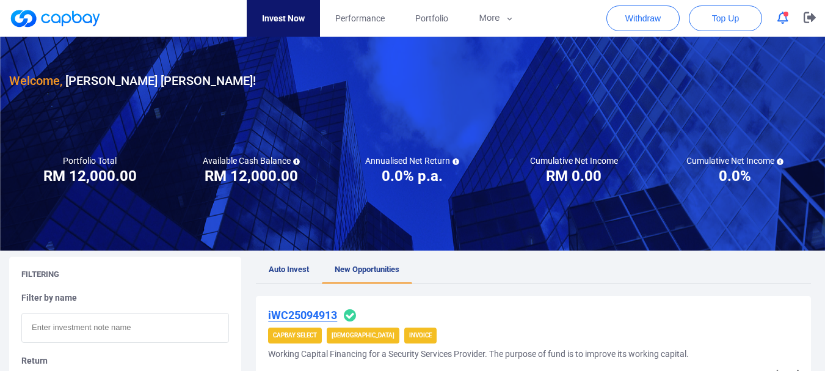
click at [782, 13] on icon "button" at bounding box center [782, 18] width 11 height 13
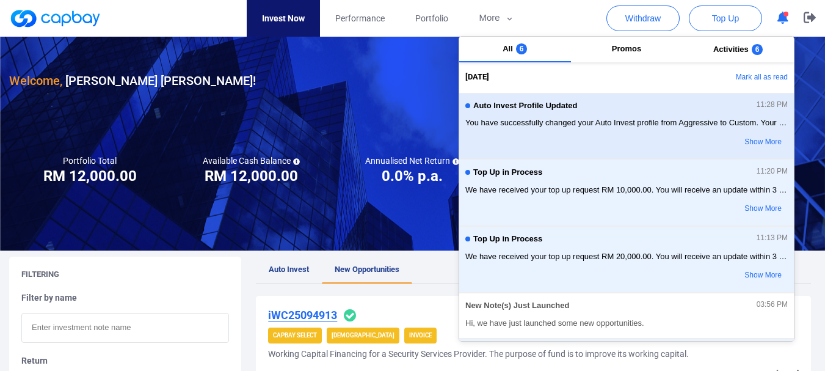
click at [669, 110] on div "Auto Invest Profile Updated 11:28 PM" at bounding box center [626, 107] width 322 height 13
